Goal: Information Seeking & Learning: Learn about a topic

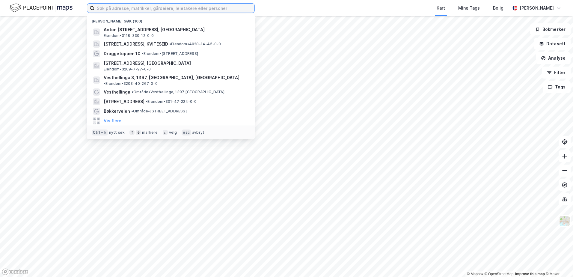
click at [99, 9] on input at bounding box center [174, 8] width 160 height 9
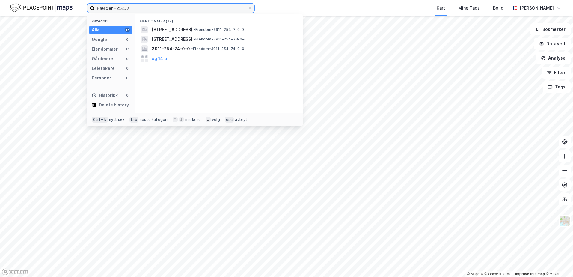
drag, startPoint x: 132, startPoint y: 7, endPoint x: 58, endPoint y: 15, distance: 75.3
click at [57, 12] on div "Færder -254/7 Kategori Alle 17 Google 0 Eiendommer 17 Gårdeiere 0 Leietakere 0 …" at bounding box center [286, 8] width 573 height 16
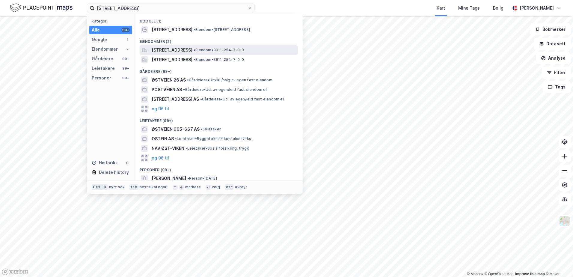
click at [192, 52] on span "[STREET_ADDRESS]" at bounding box center [172, 49] width 41 height 7
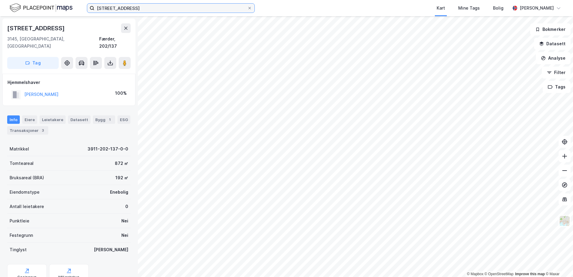
click at [127, 8] on input "[STREET_ADDRESS]" at bounding box center [170, 8] width 153 height 9
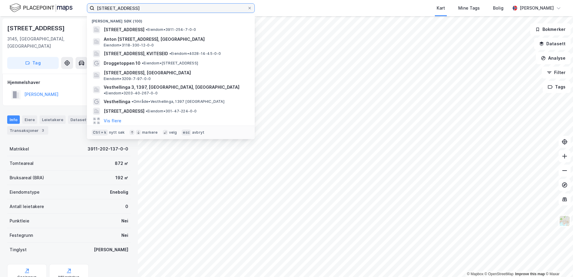
drag, startPoint x: 129, startPoint y: 8, endPoint x: 91, endPoint y: 10, distance: 37.8
click at [91, 10] on label "[STREET_ADDRESS]" at bounding box center [171, 8] width 168 height 10
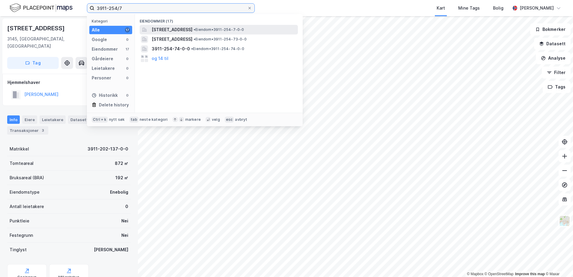
type input "3911-254/7"
click at [192, 32] on span "[STREET_ADDRESS]" at bounding box center [172, 29] width 41 height 7
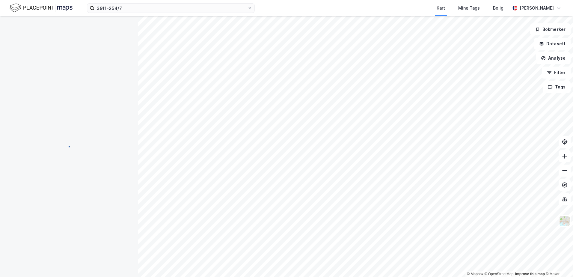
scroll to position [0, 0]
